Goal: Task Accomplishment & Management: Manage account settings

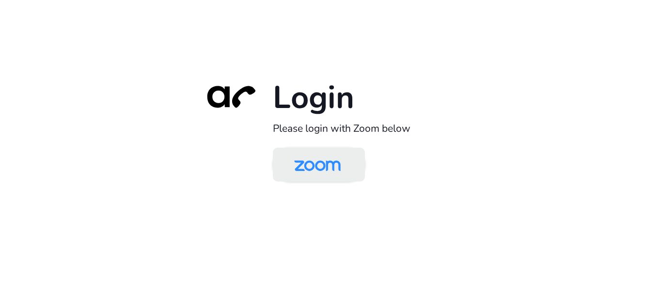
click at [332, 177] on img at bounding box center [317, 166] width 67 height 32
click at [332, 168] on img at bounding box center [317, 166] width 67 height 32
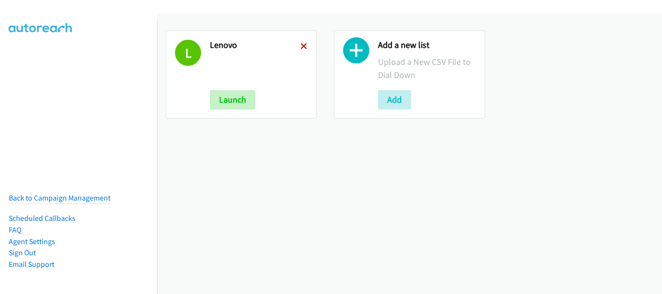
click at [301, 45] on icon at bounding box center [304, 47] width 7 height 7
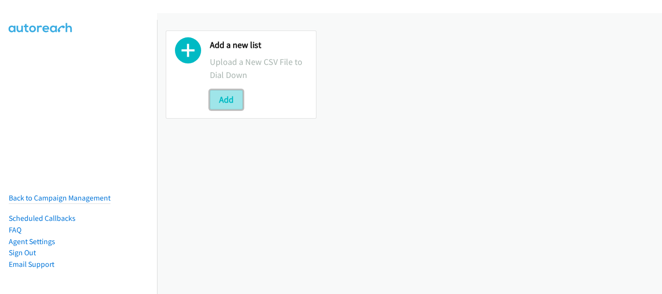
click at [224, 103] on button "Add" at bounding box center [226, 99] width 33 height 19
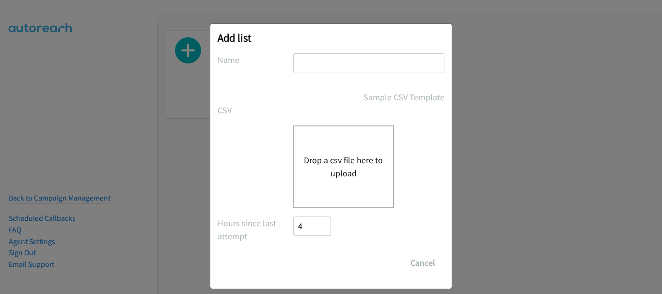
click at [322, 66] on input "text" at bounding box center [368, 63] width 151 height 20
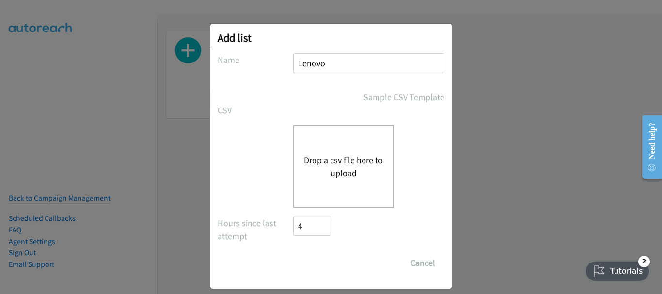
type input "Lenovo"
click at [342, 174] on button "Drop a csv file here to upload" at bounding box center [344, 167] width 80 height 26
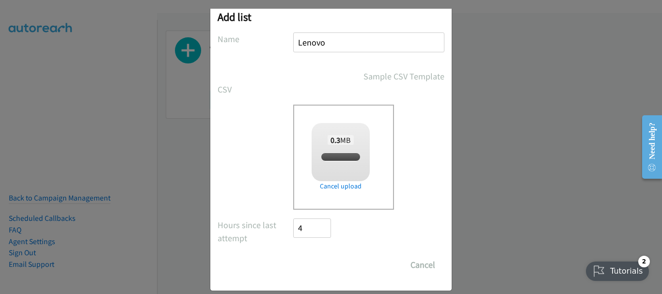
scroll to position [32, 0]
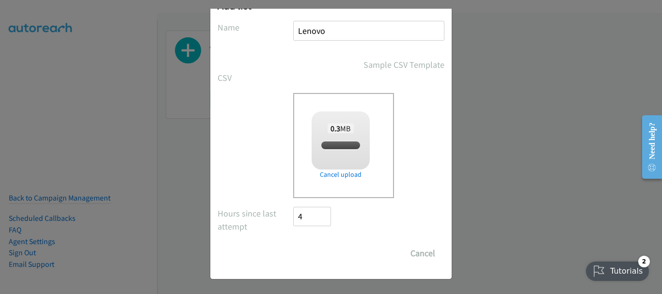
checkbox input "true"
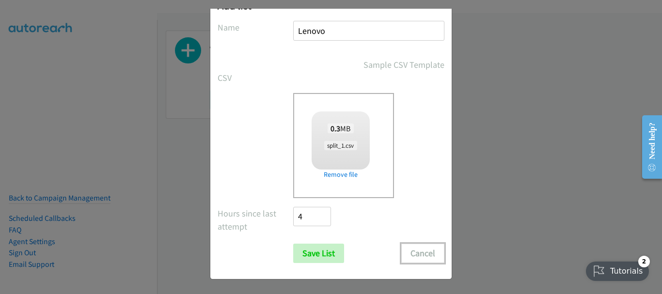
click at [412, 253] on button "Cancel" at bounding box center [422, 253] width 43 height 19
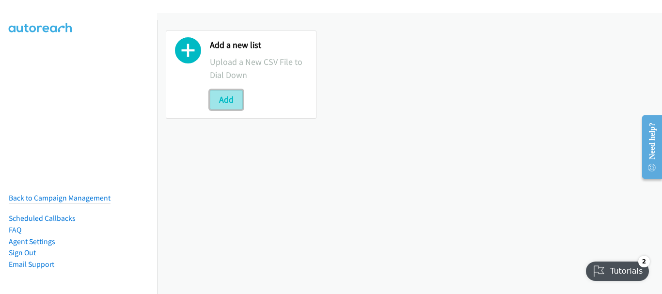
click at [235, 101] on button "Add" at bounding box center [226, 99] width 33 height 19
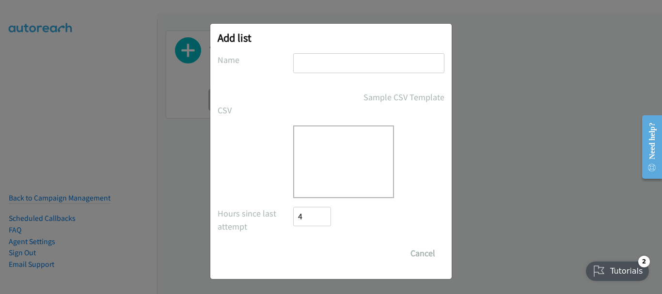
scroll to position [0, 0]
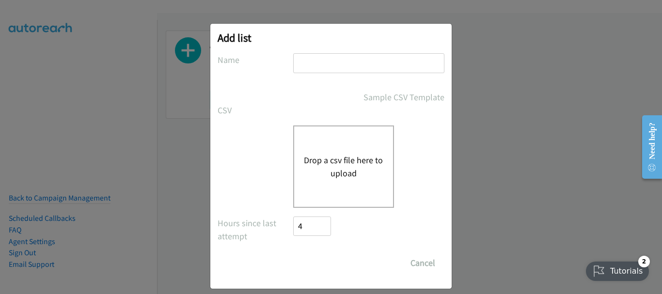
click at [325, 66] on input "text" at bounding box center [368, 63] width 151 height 20
type input "Lenovo"
click at [346, 157] on button "Drop a csv file here to upload" at bounding box center [344, 167] width 80 height 26
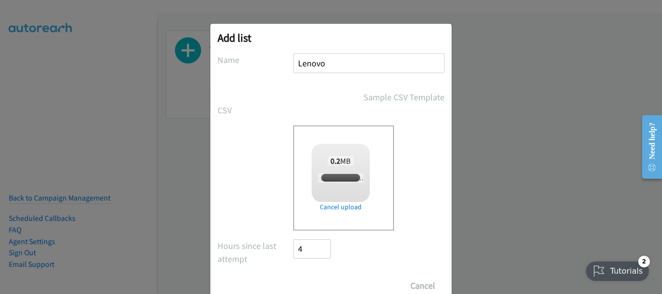
checkbox input "true"
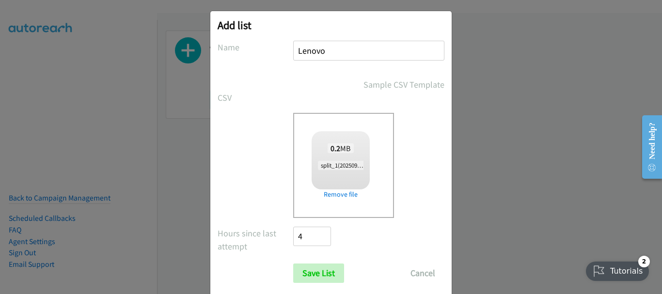
scroll to position [32, 0]
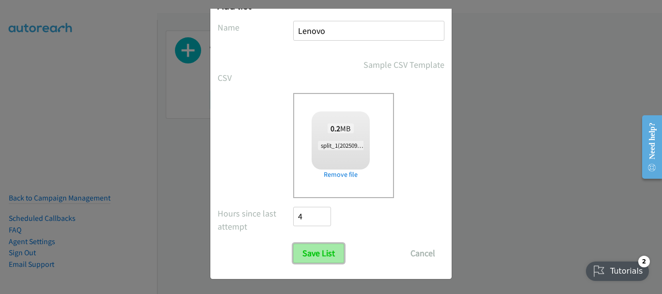
click at [318, 250] on input "Save List" at bounding box center [318, 253] width 51 height 19
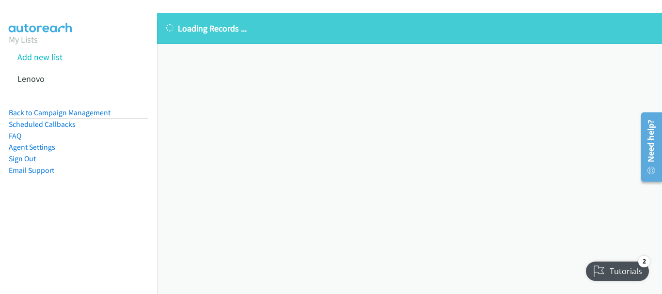
click at [95, 110] on link "Back to Campaign Management" at bounding box center [60, 112] width 102 height 9
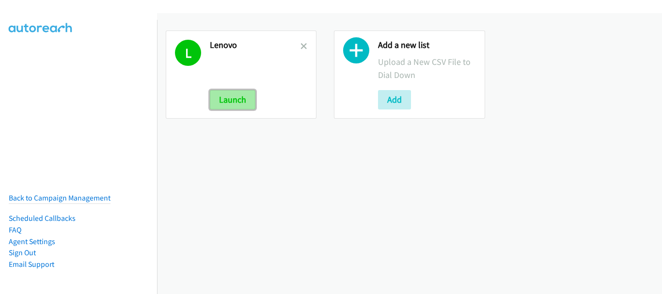
click at [232, 101] on button "Launch" at bounding box center [233, 99] width 46 height 19
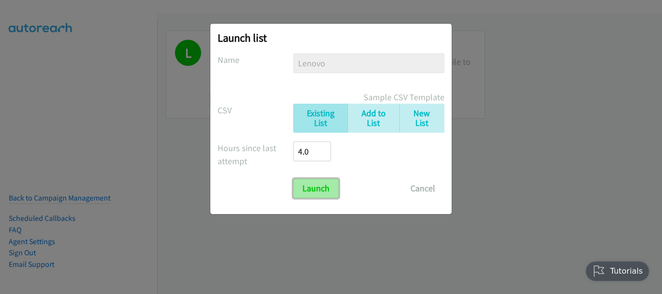
click at [316, 191] on input "Launch" at bounding box center [316, 188] width 46 height 19
